Goal: Information Seeking & Learning: Check status

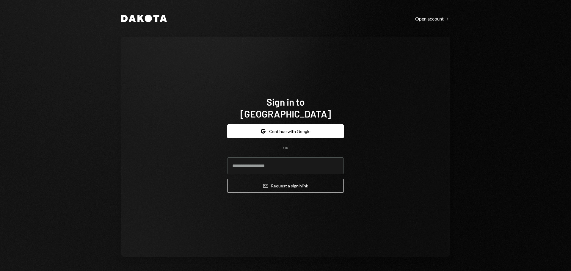
click at [0, 271] on com-1password-button at bounding box center [0, 271] width 0 height 0
type input "**********"
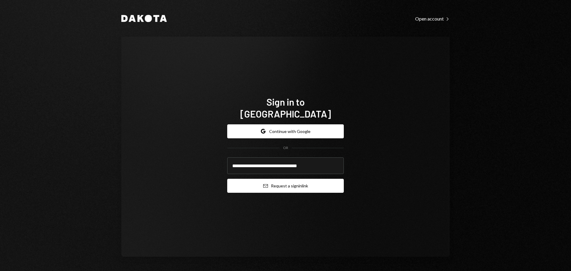
click at [281, 183] on button "Email Request a sign in link" at bounding box center [285, 186] width 117 height 14
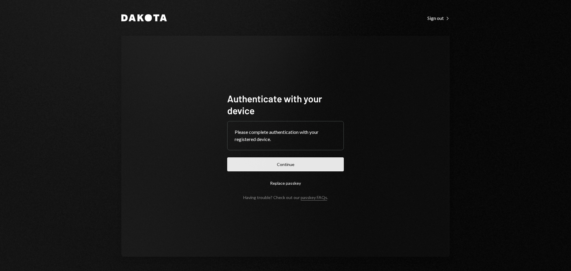
click at [306, 163] on button "Continue" at bounding box center [285, 164] width 117 height 14
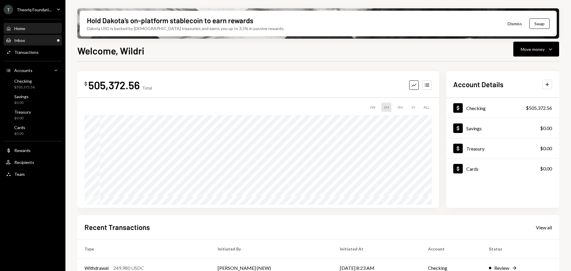
click at [43, 37] on div "Inbox Inbox" at bounding box center [33, 40] width 54 height 10
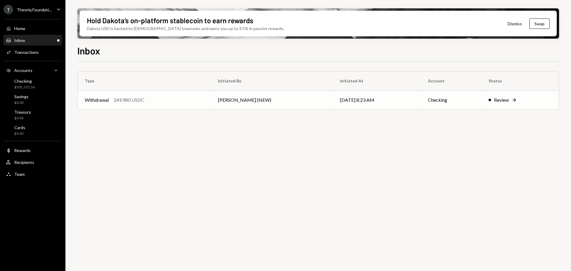
click at [241, 99] on td "[PERSON_NAME] (NEW)" at bounding box center [272, 99] width 122 height 19
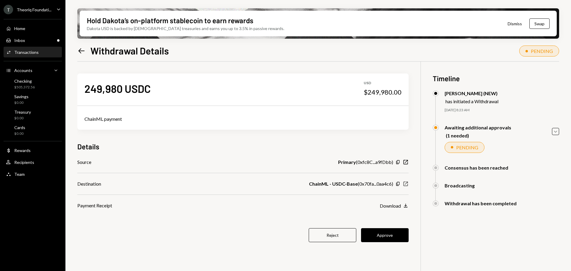
click at [405, 184] on icon "New Window" at bounding box center [406, 184] width 6 height 6
click at [21, 160] on div "Recipients" at bounding box center [24, 162] width 20 height 5
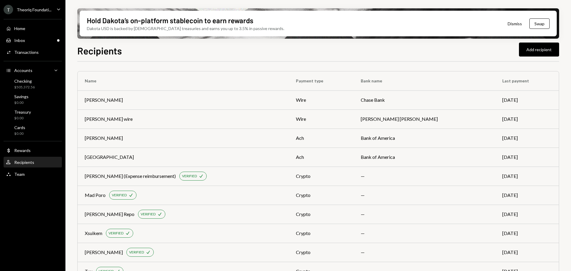
scroll to position [681, 0]
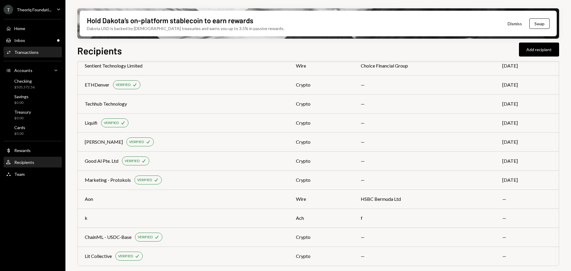
click at [26, 55] on div "Activities Transactions" at bounding box center [22, 52] width 33 height 5
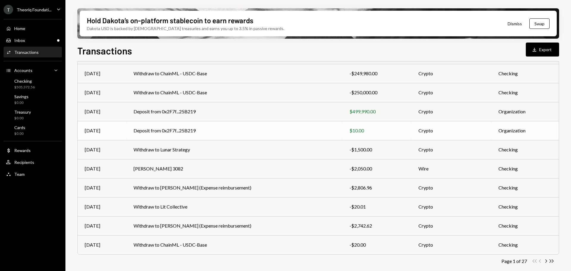
scroll to position [68, 0]
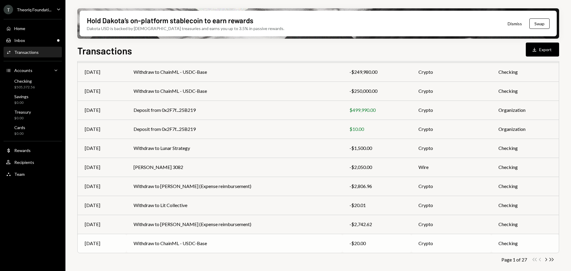
click at [213, 246] on td "Withdraw to ChainML - USDC-Base" at bounding box center [234, 243] width 216 height 19
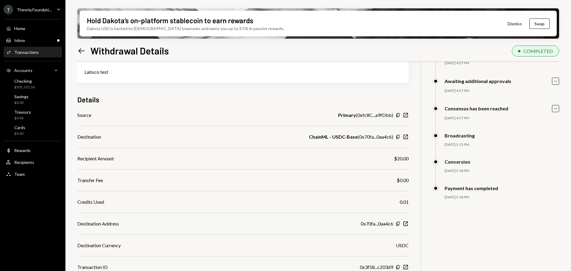
scroll to position [54, 0]
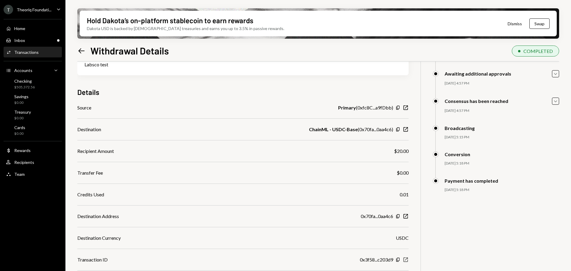
click at [406, 260] on icon "New Window" at bounding box center [406, 260] width 6 height 6
click at [37, 41] on div "Inbox Inbox" at bounding box center [33, 40] width 54 height 5
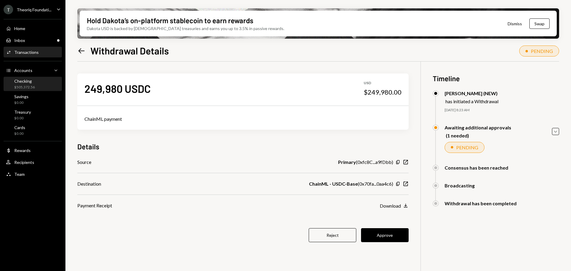
click at [31, 83] on div "Checking" at bounding box center [24, 80] width 21 height 5
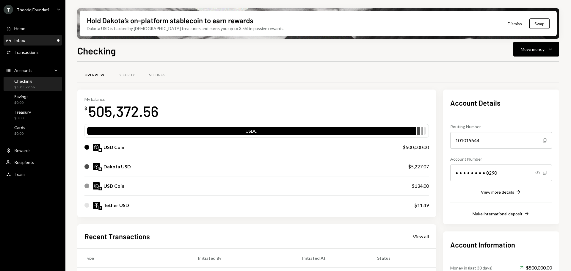
click at [33, 45] on div "Inbox Inbox" at bounding box center [33, 40] width 54 height 10
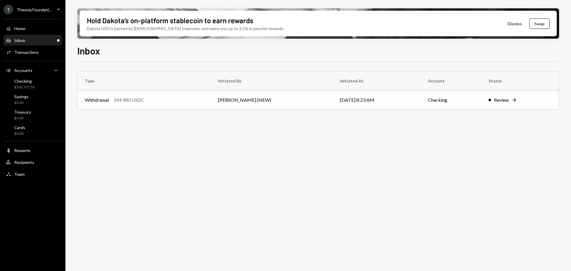
click at [230, 104] on td "[PERSON_NAME] (NEW)" at bounding box center [272, 99] width 122 height 19
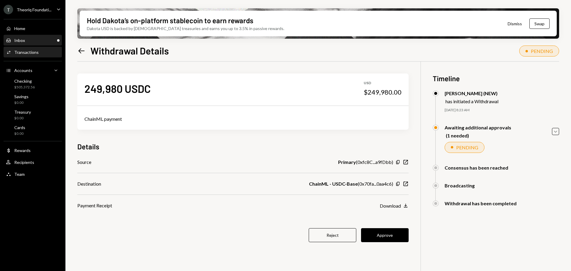
click at [40, 42] on div "Inbox Inbox" at bounding box center [33, 40] width 54 height 5
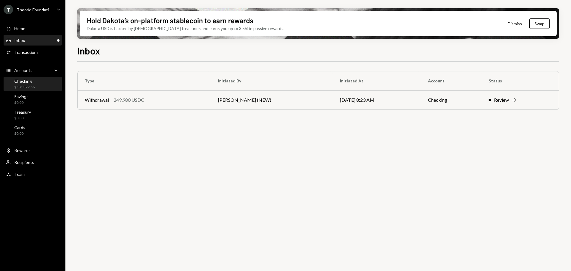
click at [29, 87] on div "$505,372.56" at bounding box center [24, 87] width 21 height 5
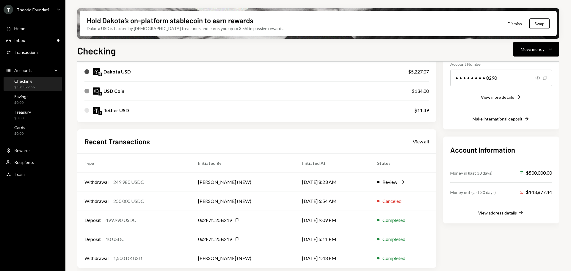
scroll to position [97, 0]
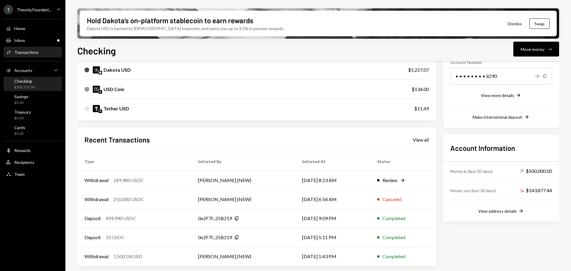
click at [29, 53] on div "Transactions" at bounding box center [26, 52] width 24 height 5
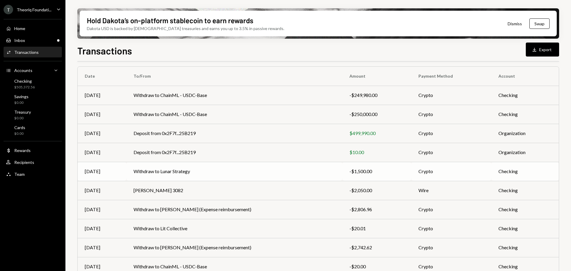
scroll to position [68, 0]
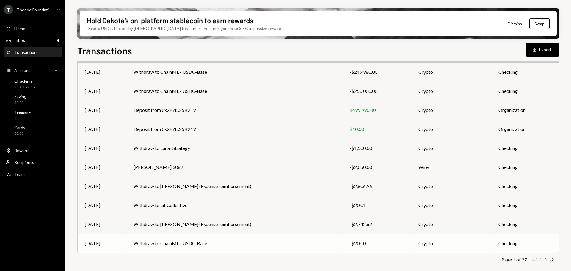
click at [202, 240] on td "Withdraw to ChainML - USDC-Base" at bounding box center [234, 243] width 216 height 19
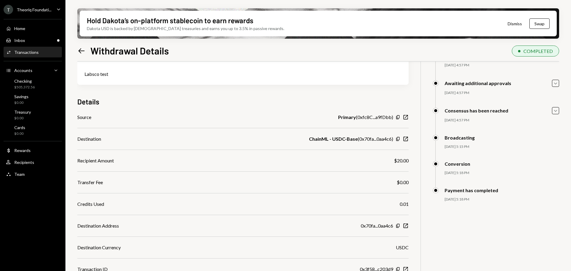
scroll to position [54, 0]
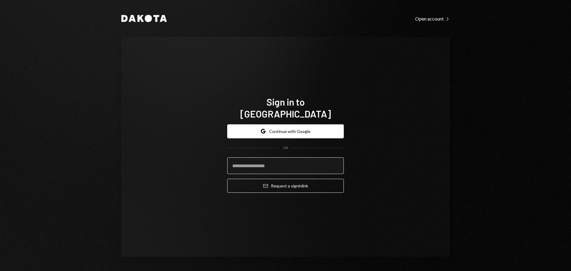
click at [255, 161] on input "email" at bounding box center [285, 165] width 117 height 17
click at [0, 271] on com-1password-button at bounding box center [0, 271] width 0 height 0
type input "**********"
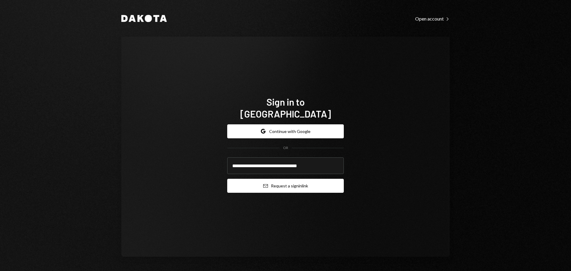
click at [282, 180] on button "Email Request a sign in link" at bounding box center [285, 186] width 117 height 14
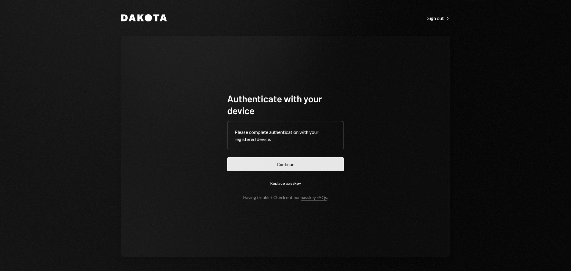
click at [273, 166] on button "Continue" at bounding box center [285, 164] width 117 height 14
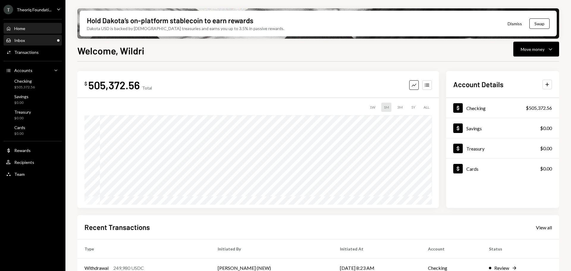
click at [48, 41] on div "Inbox Inbox" at bounding box center [33, 40] width 54 height 5
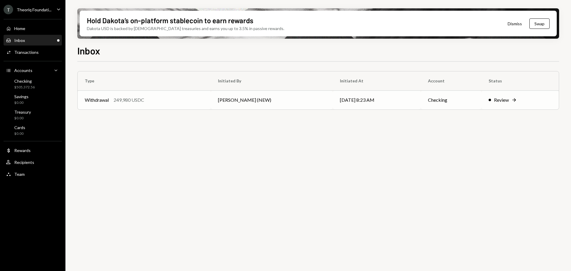
click at [266, 97] on td "[PERSON_NAME] (NEW)" at bounding box center [272, 99] width 122 height 19
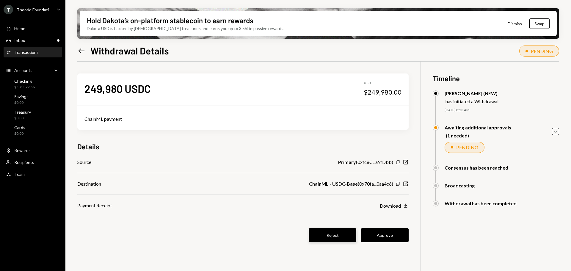
click at [336, 235] on button "Reject" at bounding box center [333, 235] width 48 height 14
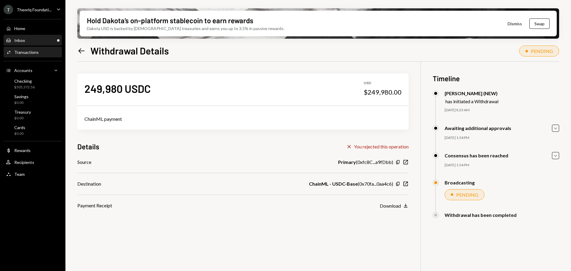
click at [44, 39] on div "Inbox Inbox" at bounding box center [33, 40] width 54 height 5
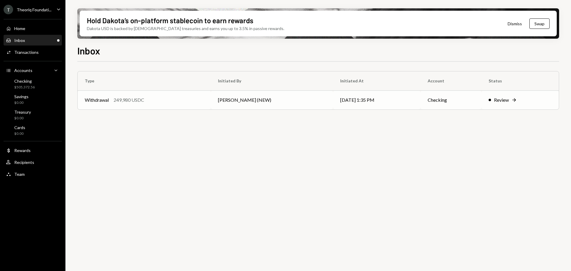
click at [221, 101] on td "[PERSON_NAME] (NEW)" at bounding box center [272, 99] width 122 height 19
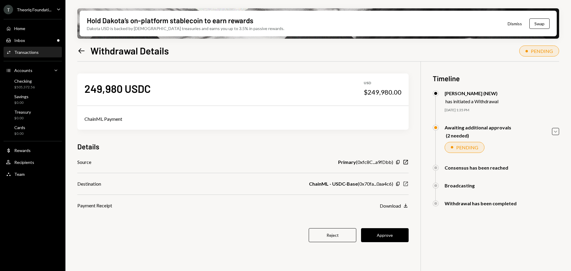
click at [406, 184] on icon "New Window" at bounding box center [406, 184] width 6 height 6
click at [159, 89] on div "249,980 USDC USD $249,980.00" at bounding box center [242, 88] width 331 height 30
click at [391, 235] on button "Approve" at bounding box center [385, 235] width 48 height 14
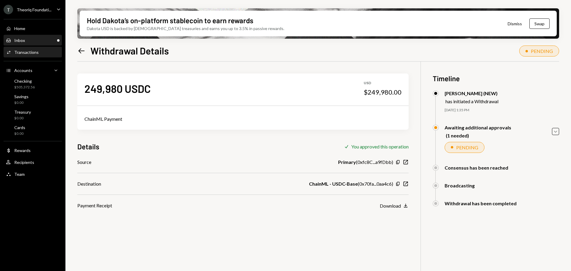
click at [37, 41] on div "Inbox Inbox" at bounding box center [33, 40] width 54 height 5
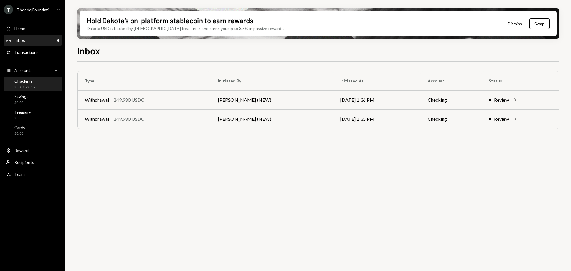
click at [30, 83] on div "Checking" at bounding box center [24, 80] width 21 height 5
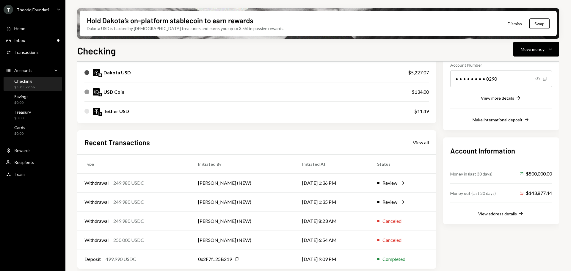
scroll to position [97, 0]
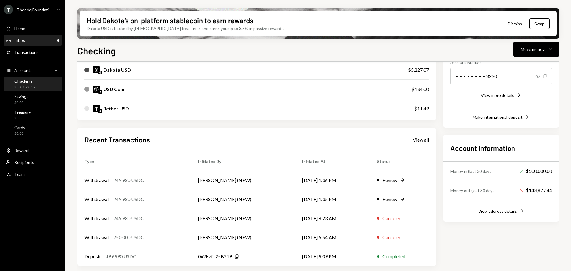
click at [39, 40] on div "Inbox Inbox" at bounding box center [33, 40] width 54 height 5
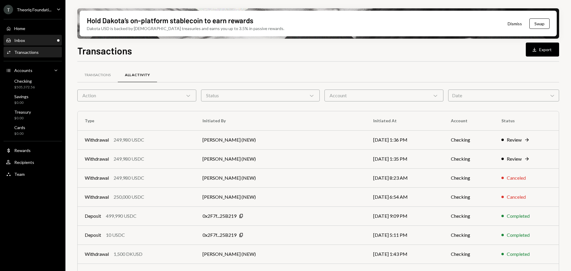
click at [44, 42] on div "Inbox Inbox" at bounding box center [33, 40] width 54 height 5
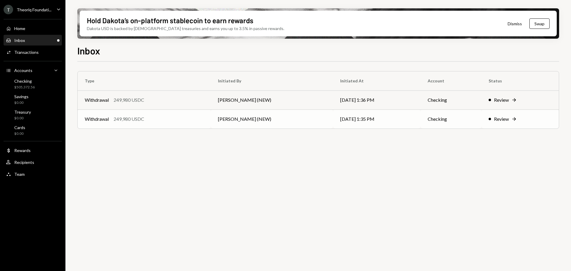
click at [254, 117] on td "[PERSON_NAME] (NEW)" at bounding box center [272, 118] width 122 height 19
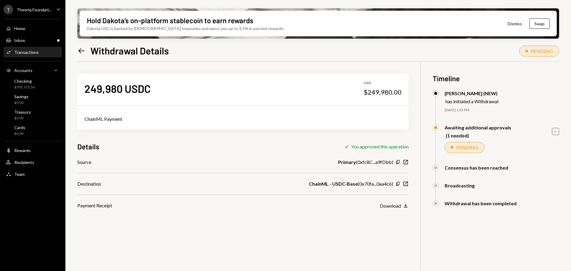
click at [558, 132] on icon "Caret Down" at bounding box center [555, 131] width 7 height 7
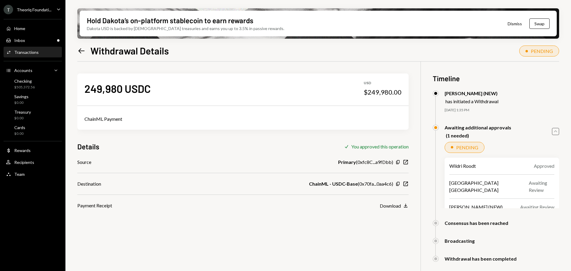
click at [557, 132] on icon "Caret Up" at bounding box center [555, 131] width 7 height 7
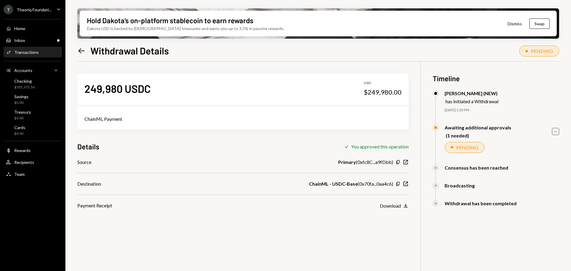
click at [554, 133] on icon "Caret Down" at bounding box center [555, 131] width 7 height 7
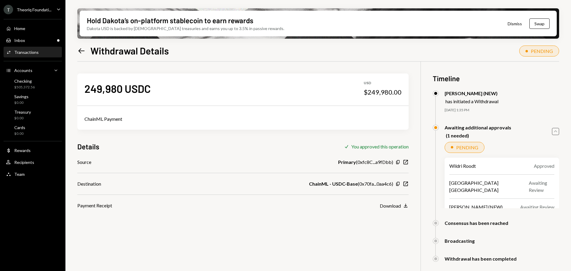
click at [333, 136] on div "249,980 USDC USD $249,980.00 ChainML Payment Details Check You approved this op…" at bounding box center [242, 135] width 331 height 147
click at [274, 175] on div "Source Primary ( 0xfc8C...a9fDbb ) Copy New Window Destination ChainML - USDC-B…" at bounding box center [242, 183] width 331 height 51
click at [41, 45] on div "Inbox Inbox" at bounding box center [33, 40] width 54 height 10
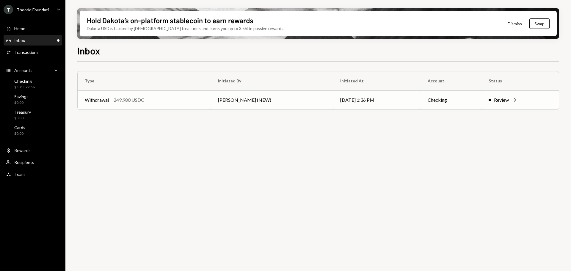
click at [256, 101] on td "[PERSON_NAME] (NEW)" at bounding box center [272, 99] width 122 height 19
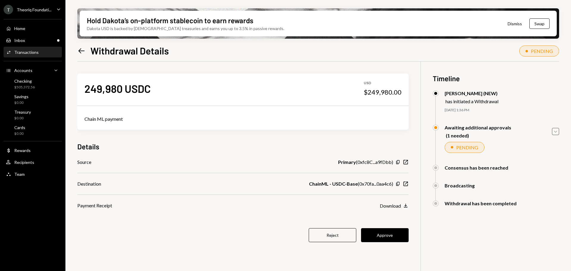
click at [554, 129] on icon "Caret Down" at bounding box center [555, 131] width 7 height 7
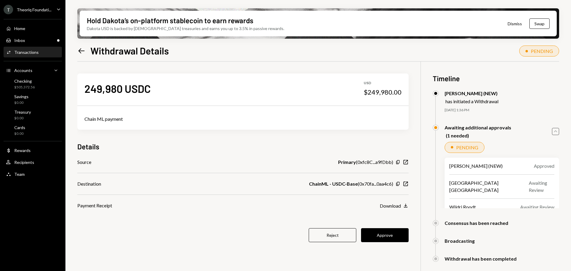
drag, startPoint x: 554, startPoint y: 129, endPoint x: 551, endPoint y: 126, distance: 4.2
click at [554, 129] on icon "Caret Up" at bounding box center [555, 131] width 7 height 7
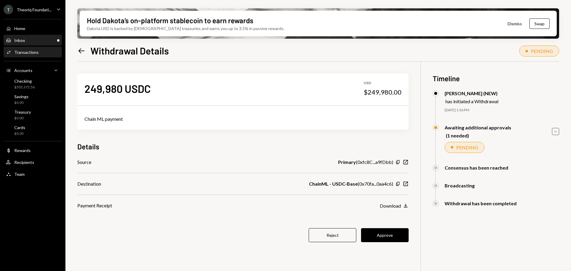
click at [34, 42] on div "Inbox Inbox" at bounding box center [33, 40] width 54 height 5
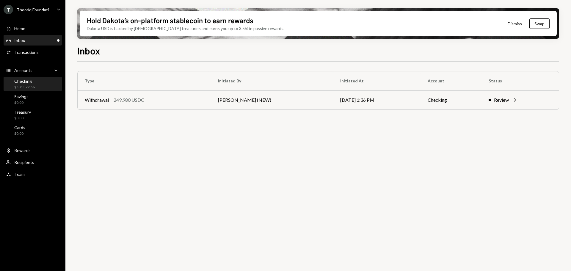
click at [32, 85] on div "$505,372.56" at bounding box center [24, 87] width 21 height 5
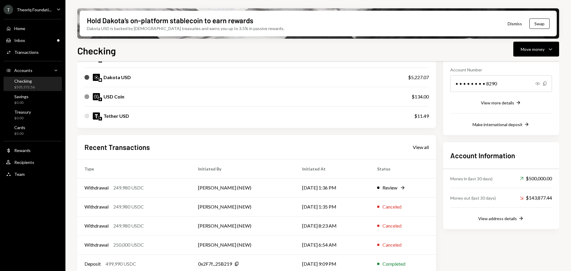
scroll to position [97, 0]
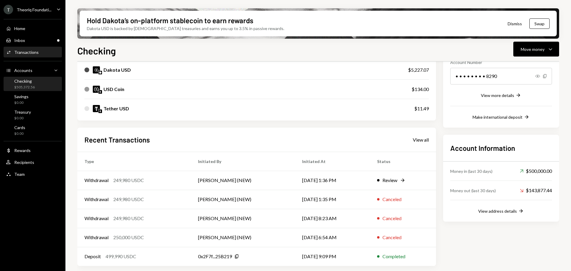
click at [25, 48] on div "Activities Transactions" at bounding box center [33, 52] width 54 height 10
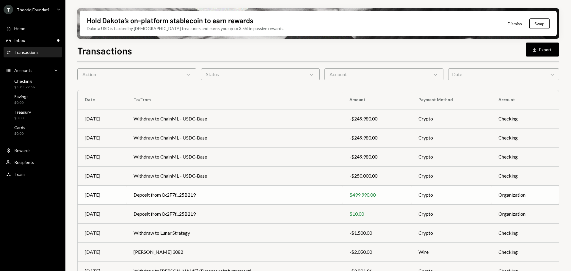
scroll to position [30, 0]
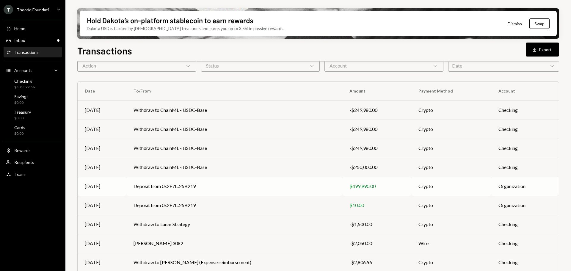
click at [264, 177] on td "Deposit from 0x2F7f...25B219" at bounding box center [234, 186] width 216 height 19
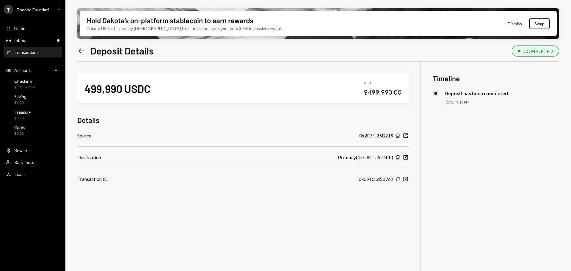
click at [81, 51] on icon "Left Arrow" at bounding box center [81, 51] width 8 height 8
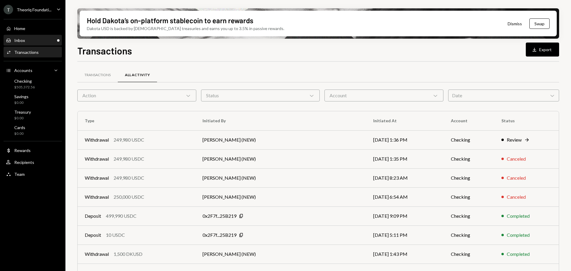
click at [26, 41] on div "Inbox Inbox" at bounding box center [33, 40] width 54 height 5
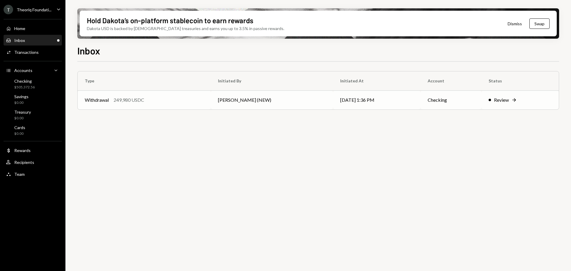
click at [257, 105] on td "[PERSON_NAME] (NEW)" at bounding box center [272, 99] width 122 height 19
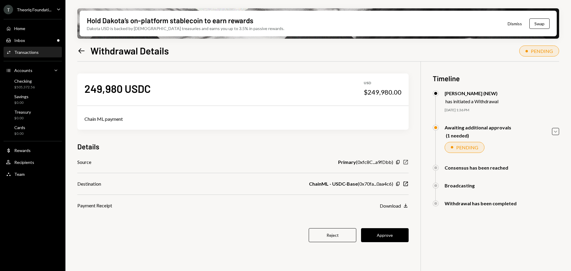
click at [406, 163] on icon "New Window" at bounding box center [406, 162] width 6 height 6
click at [47, 39] on div "Inbox Inbox" at bounding box center [33, 40] width 54 height 5
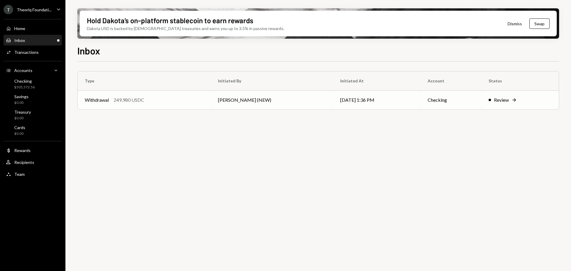
click at [285, 105] on td "[PERSON_NAME] (NEW)" at bounding box center [272, 99] width 122 height 19
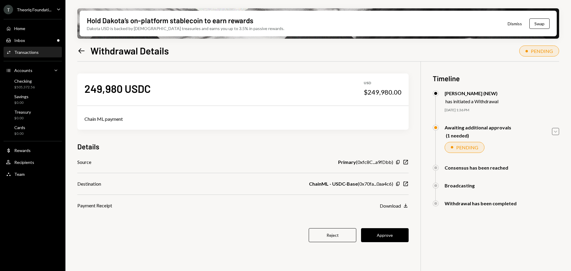
click at [555, 131] on icon "Caret Down" at bounding box center [555, 131] width 7 height 7
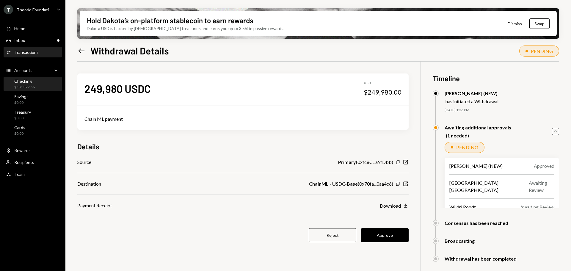
click at [30, 81] on div "Checking" at bounding box center [24, 80] width 21 height 5
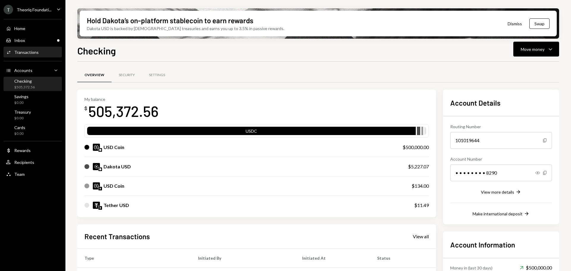
click at [44, 55] on div "Activities Transactions" at bounding box center [33, 52] width 54 height 5
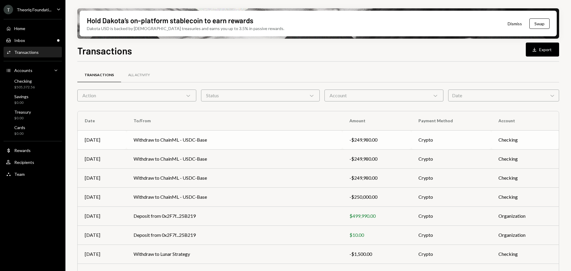
click at [283, 136] on td "Withdraw to ChainML - USDC-Base" at bounding box center [234, 139] width 216 height 19
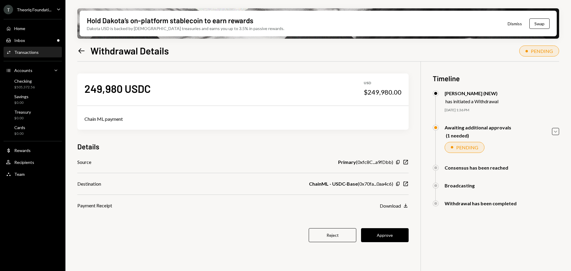
click at [40, 52] on div "Activities Transactions" at bounding box center [33, 52] width 54 height 5
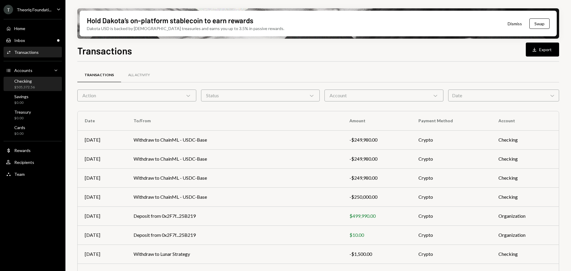
click at [35, 83] on div "Checking $505,372.56" at bounding box center [33, 83] width 54 height 11
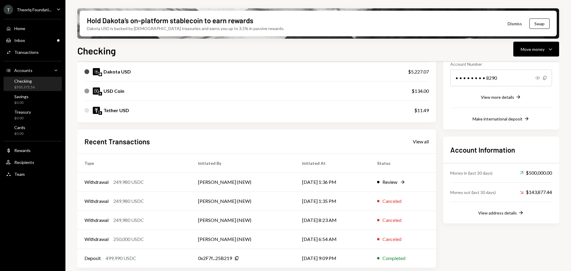
scroll to position [97, 0]
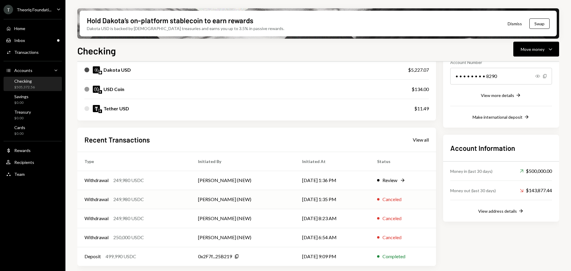
click at [219, 202] on td "[PERSON_NAME] (NEW)" at bounding box center [243, 199] width 104 height 19
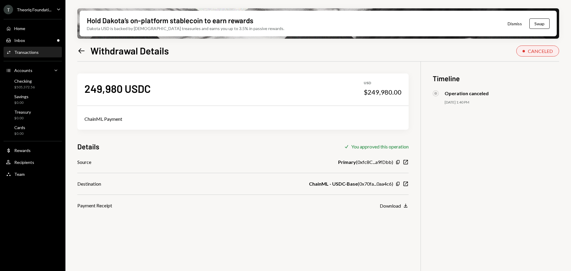
click at [488, 92] on div "Operation canceled" at bounding box center [496, 93] width 126 height 6
click at [79, 49] on icon "Left Arrow" at bounding box center [81, 51] width 8 height 8
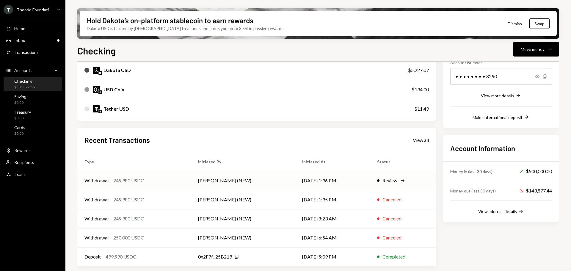
scroll to position [97, 0]
click at [200, 209] on td "[PERSON_NAME] (NEW)" at bounding box center [243, 218] width 104 height 19
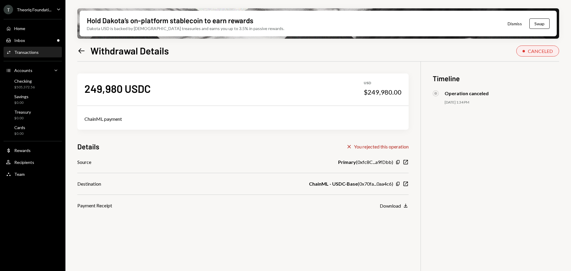
click at [82, 52] on icon "Left Arrow" at bounding box center [81, 51] width 8 height 8
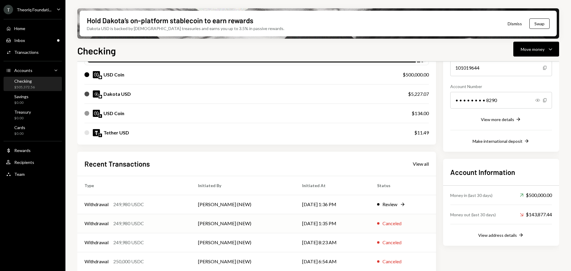
scroll to position [97, 0]
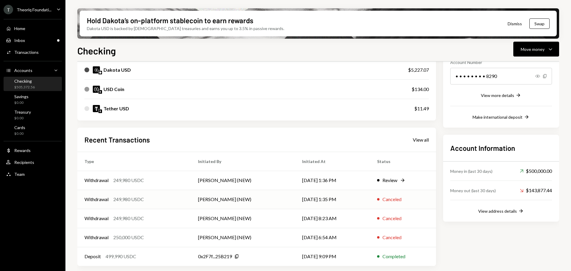
click at [229, 196] on td "[PERSON_NAME] (NEW)" at bounding box center [243, 199] width 104 height 19
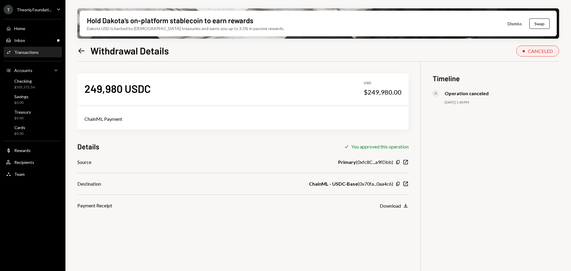
click at [83, 50] on icon "Left Arrow" at bounding box center [81, 51] width 8 height 8
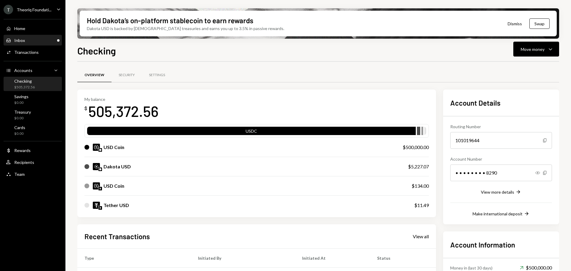
click at [28, 42] on div "Inbox Inbox" at bounding box center [33, 40] width 54 height 5
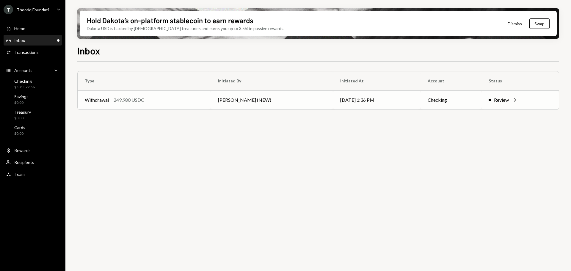
click at [246, 99] on td "Leith Shankland (NEW)" at bounding box center [272, 99] width 122 height 19
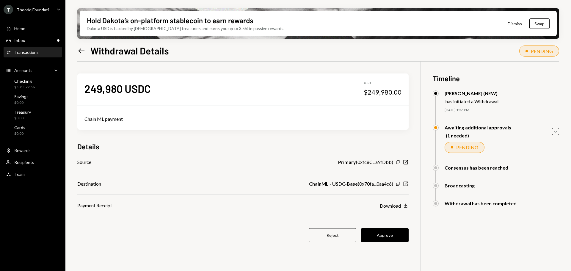
click at [406, 184] on icon "button" at bounding box center [405, 184] width 4 height 4
click at [371, 232] on button "Approve" at bounding box center [385, 235] width 48 height 14
